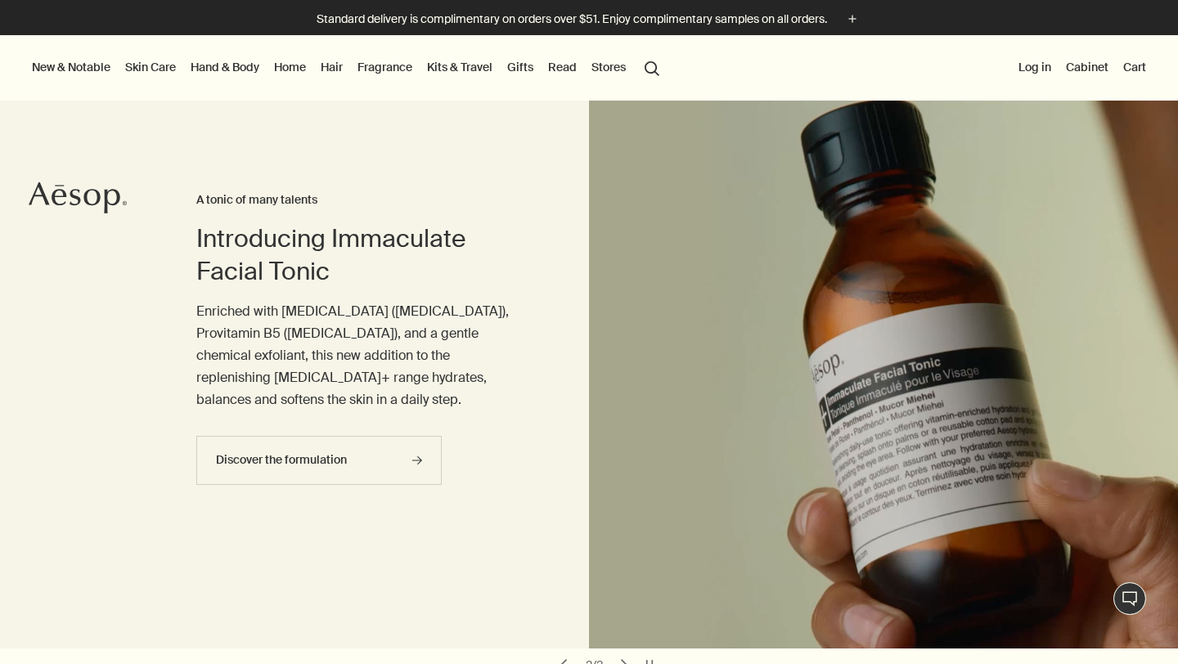
click at [465, 71] on link "Kits & Travel" at bounding box center [460, 66] width 72 height 21
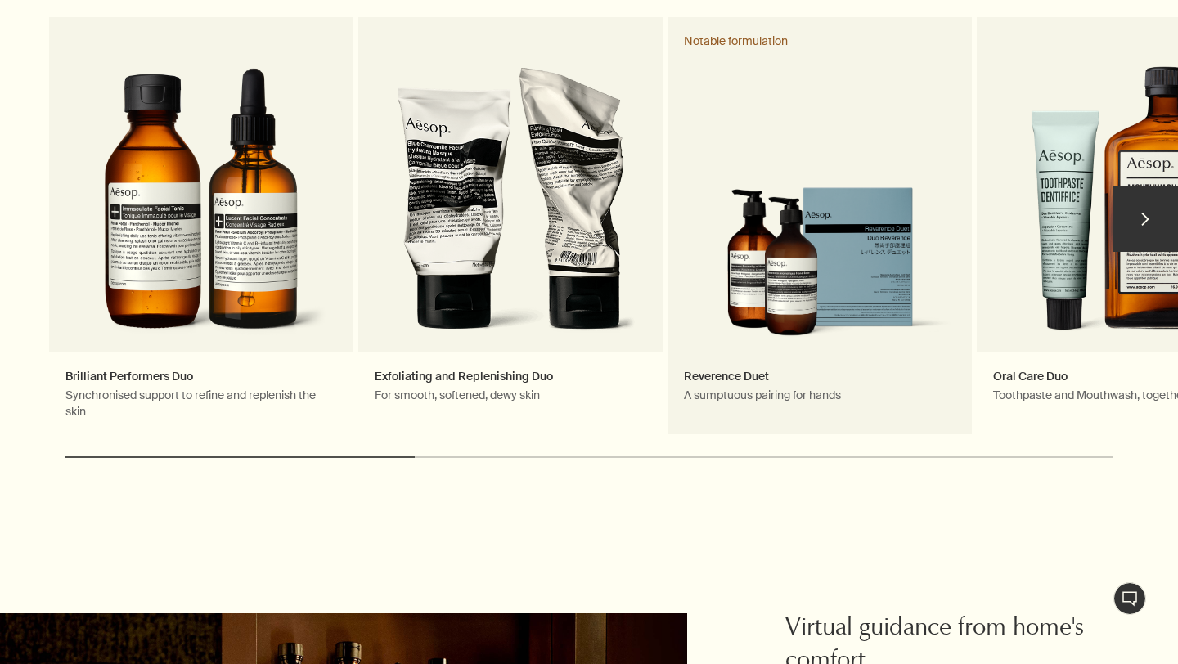
scroll to position [2573, 0]
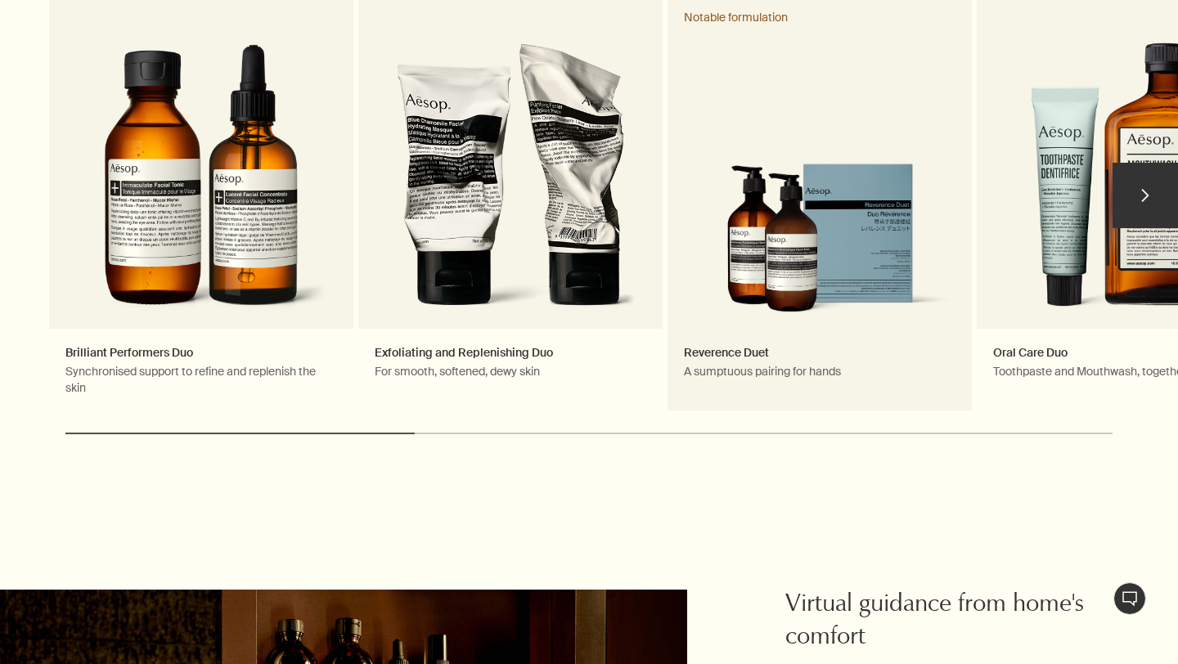
click at [905, 251] on link "Reverence Duet A sumptuous pairing for hands Notable formulation" at bounding box center [819, 202] width 304 height 419
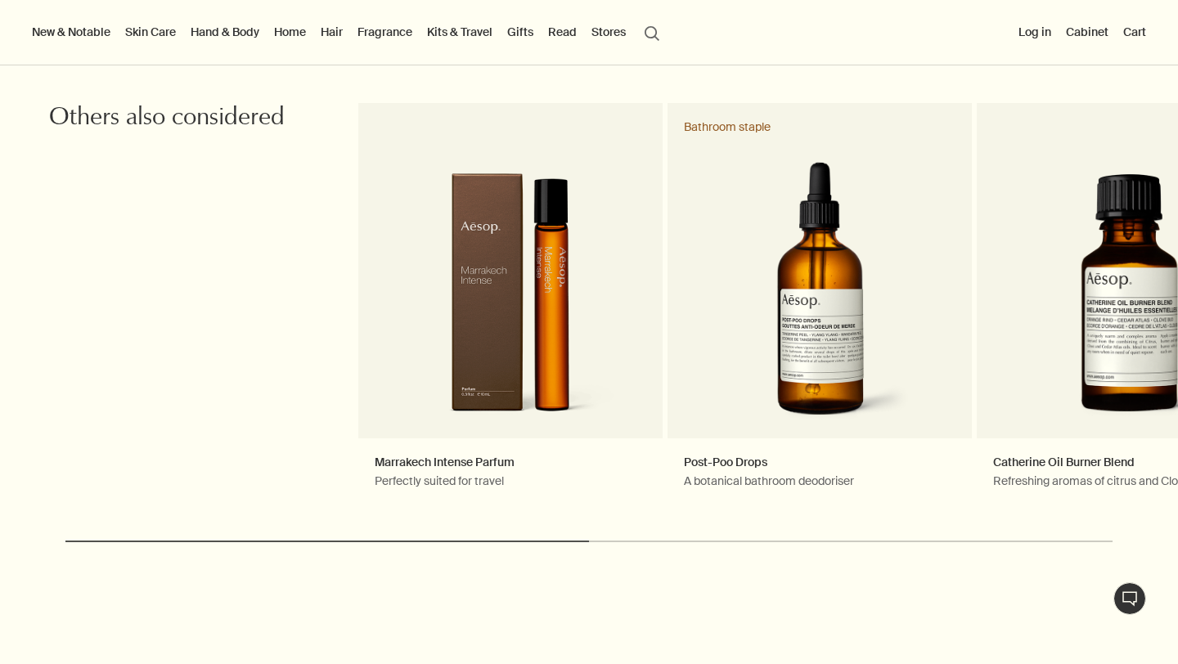
scroll to position [2320, 0]
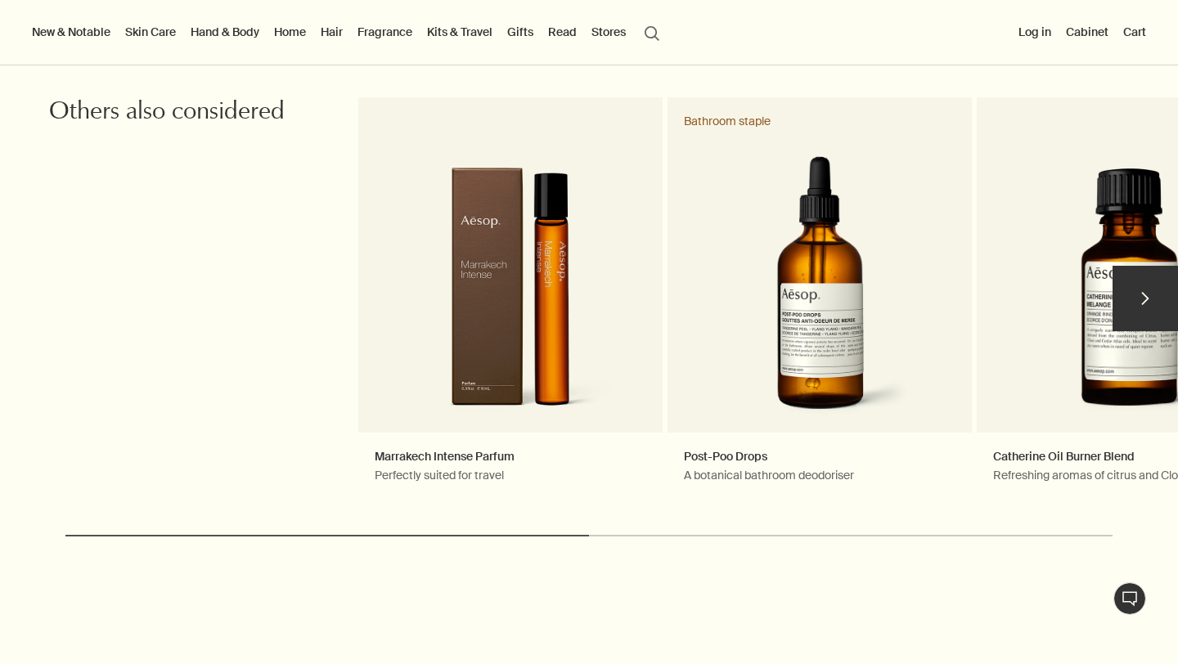
click at [1141, 296] on button "chevron" at bounding box center [1144, 298] width 65 height 65
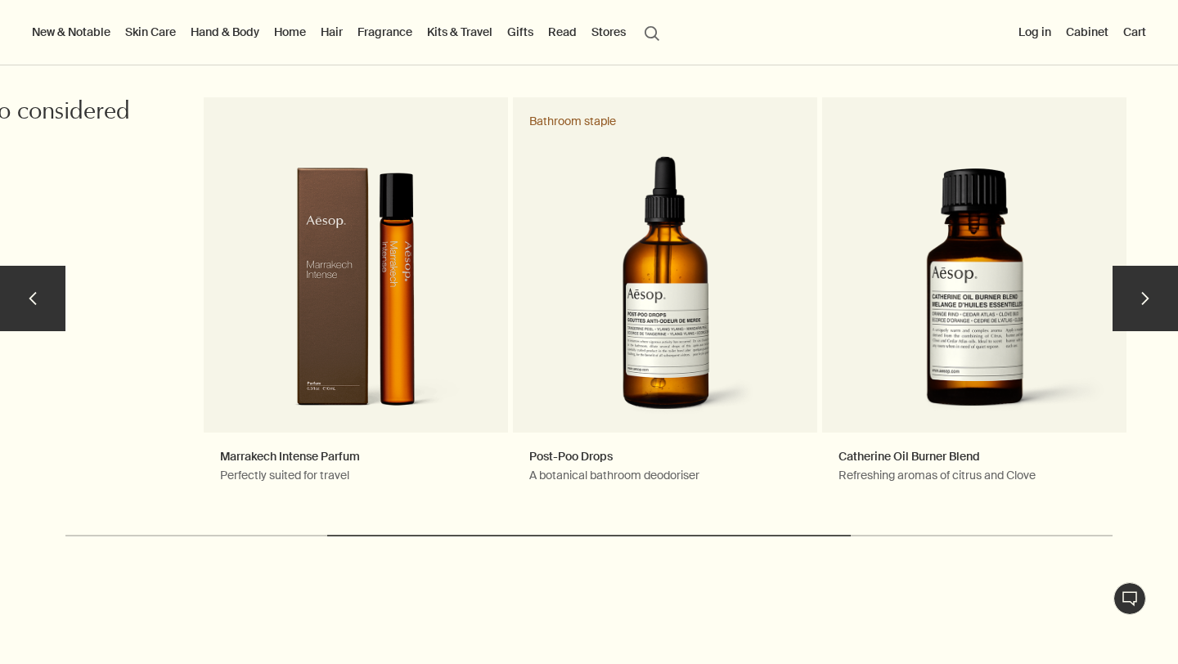
click at [1141, 296] on button "chevron" at bounding box center [1144, 298] width 65 height 65
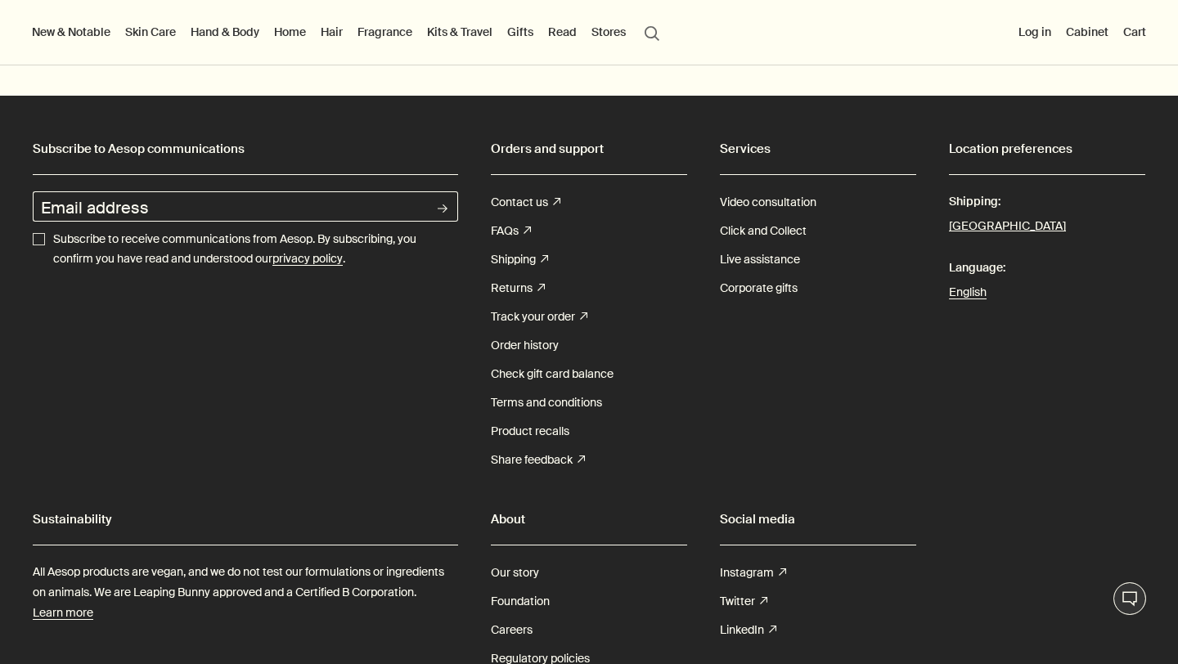
scroll to position [3199, 0]
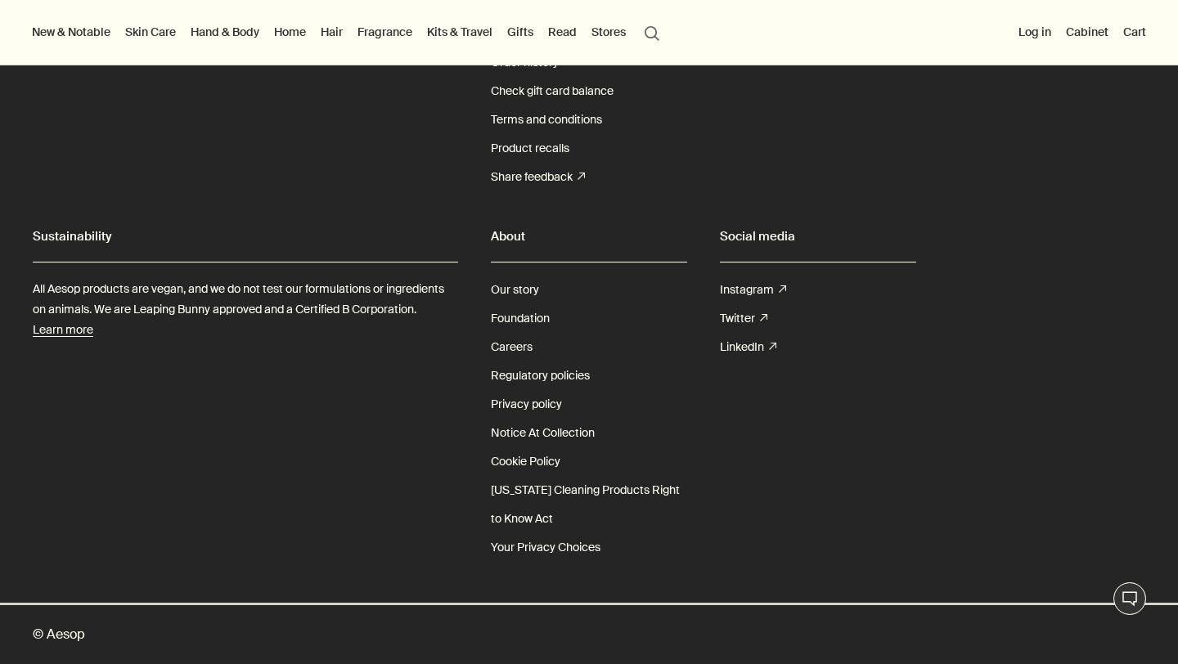
click at [647, 34] on button "search Search" at bounding box center [651, 31] width 29 height 31
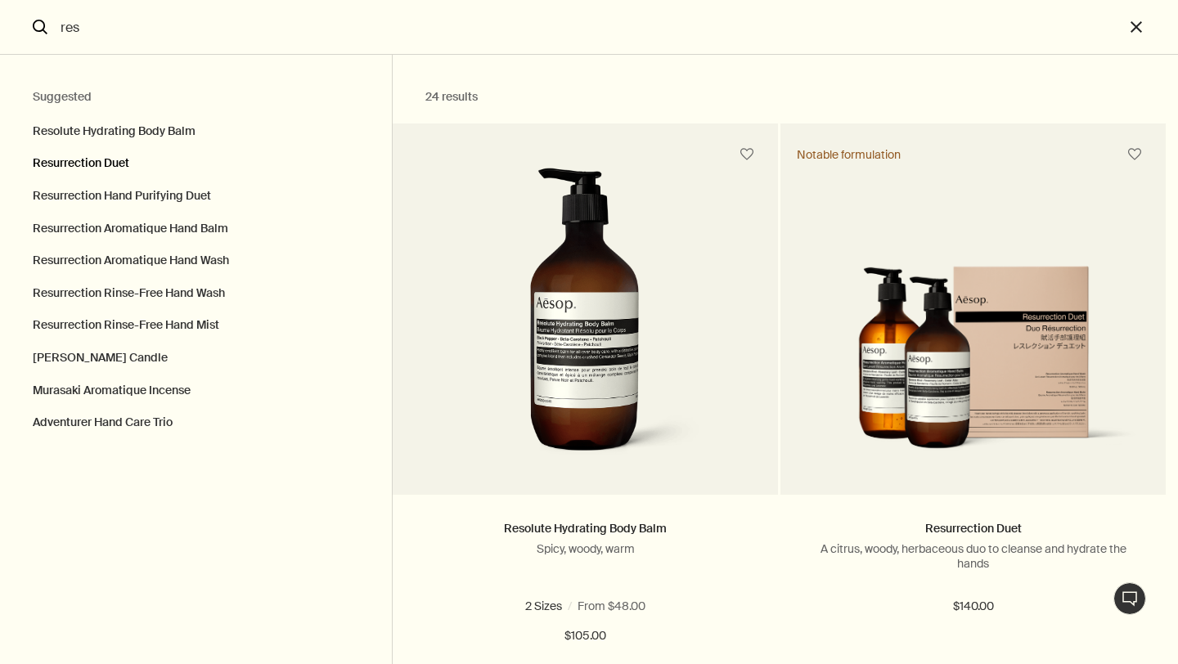
click at [119, 164] on button "Resurrection Duet" at bounding box center [196, 163] width 392 height 33
type input "Resurrection Duet"
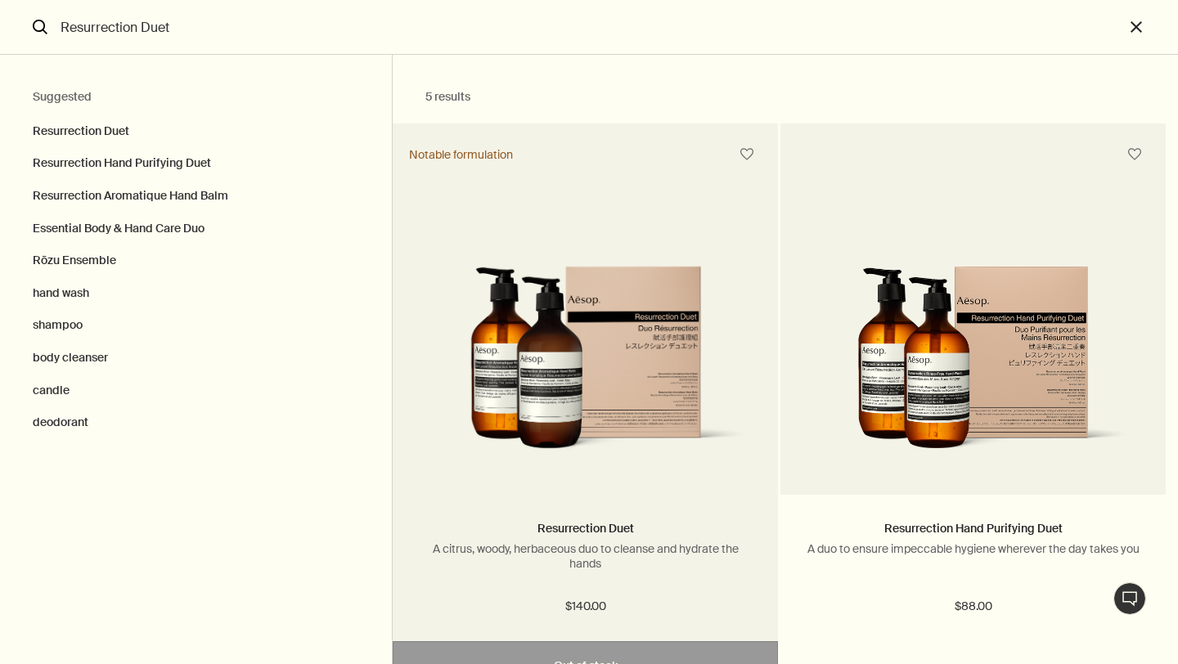
click at [482, 397] on img "Search" at bounding box center [585, 368] width 336 height 204
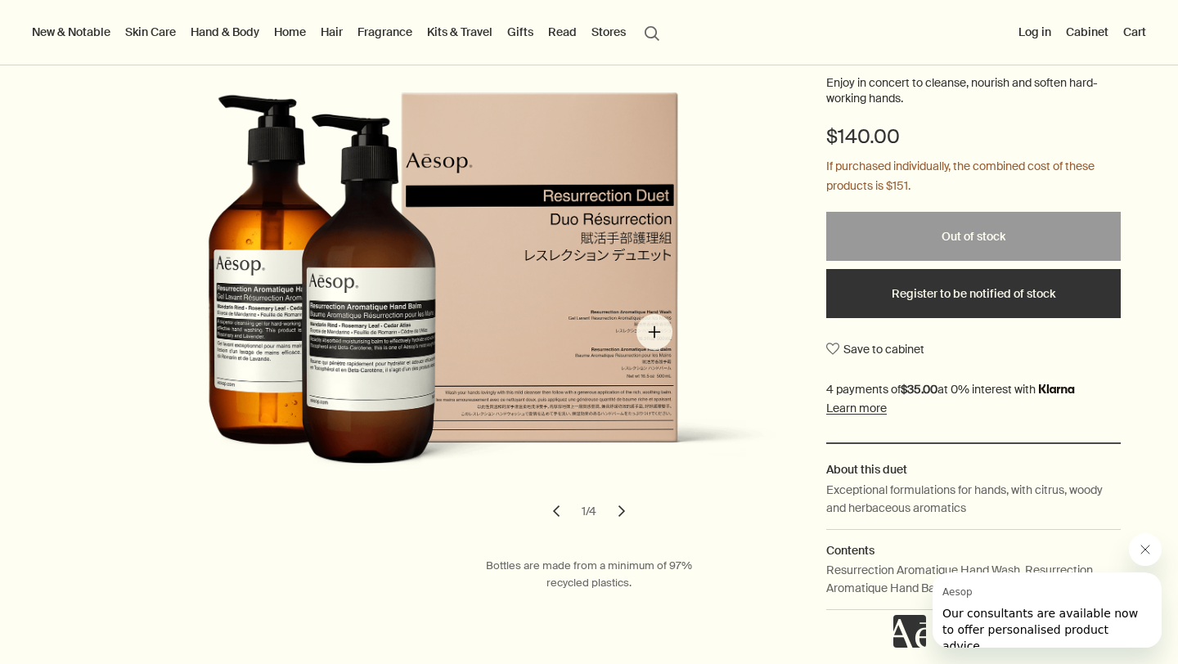
scroll to position [315, 0]
